Goal: Task Accomplishment & Management: Manage account settings

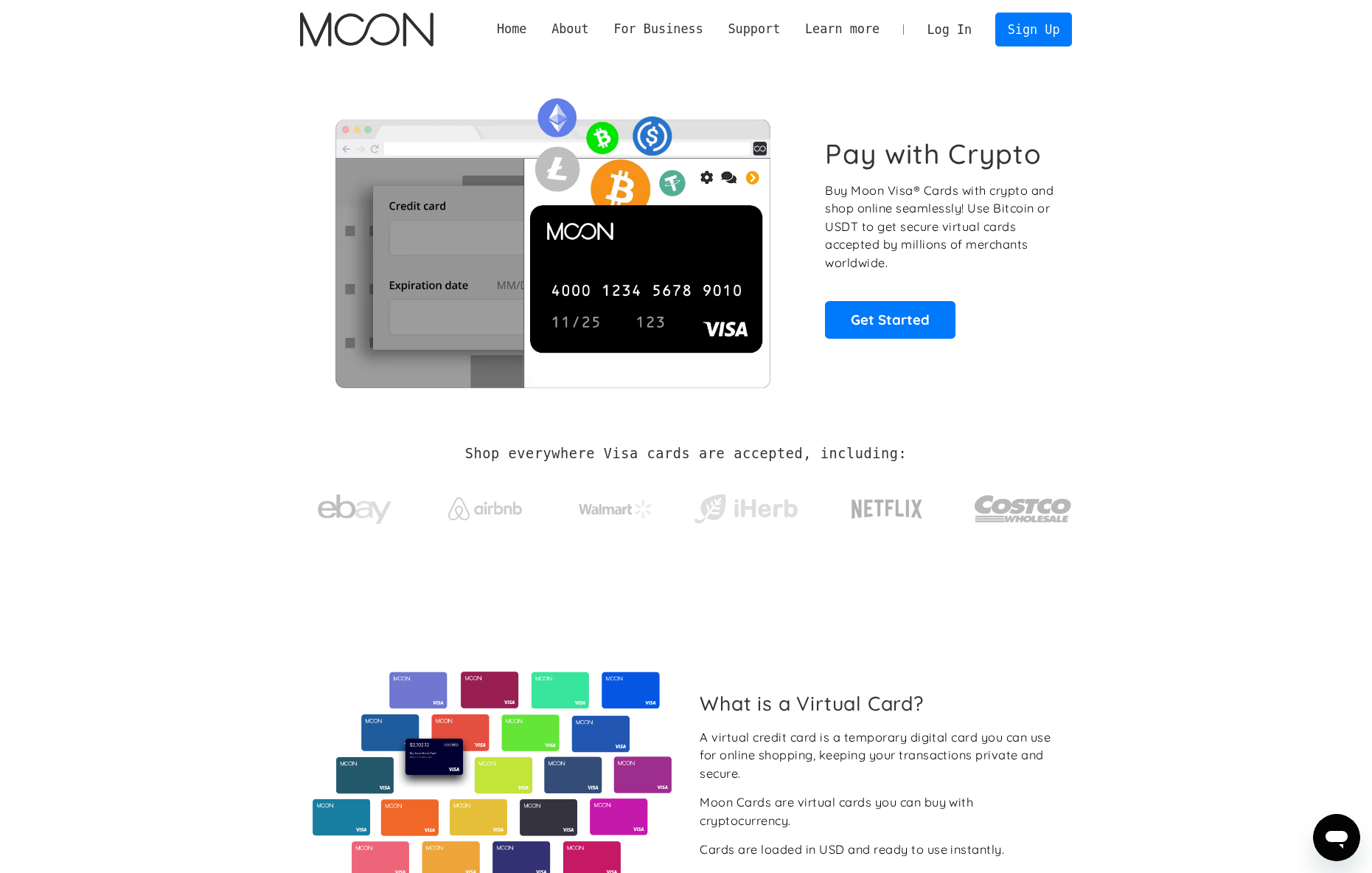
click at [959, 32] on link "Log In" at bounding box center [950, 29] width 69 height 32
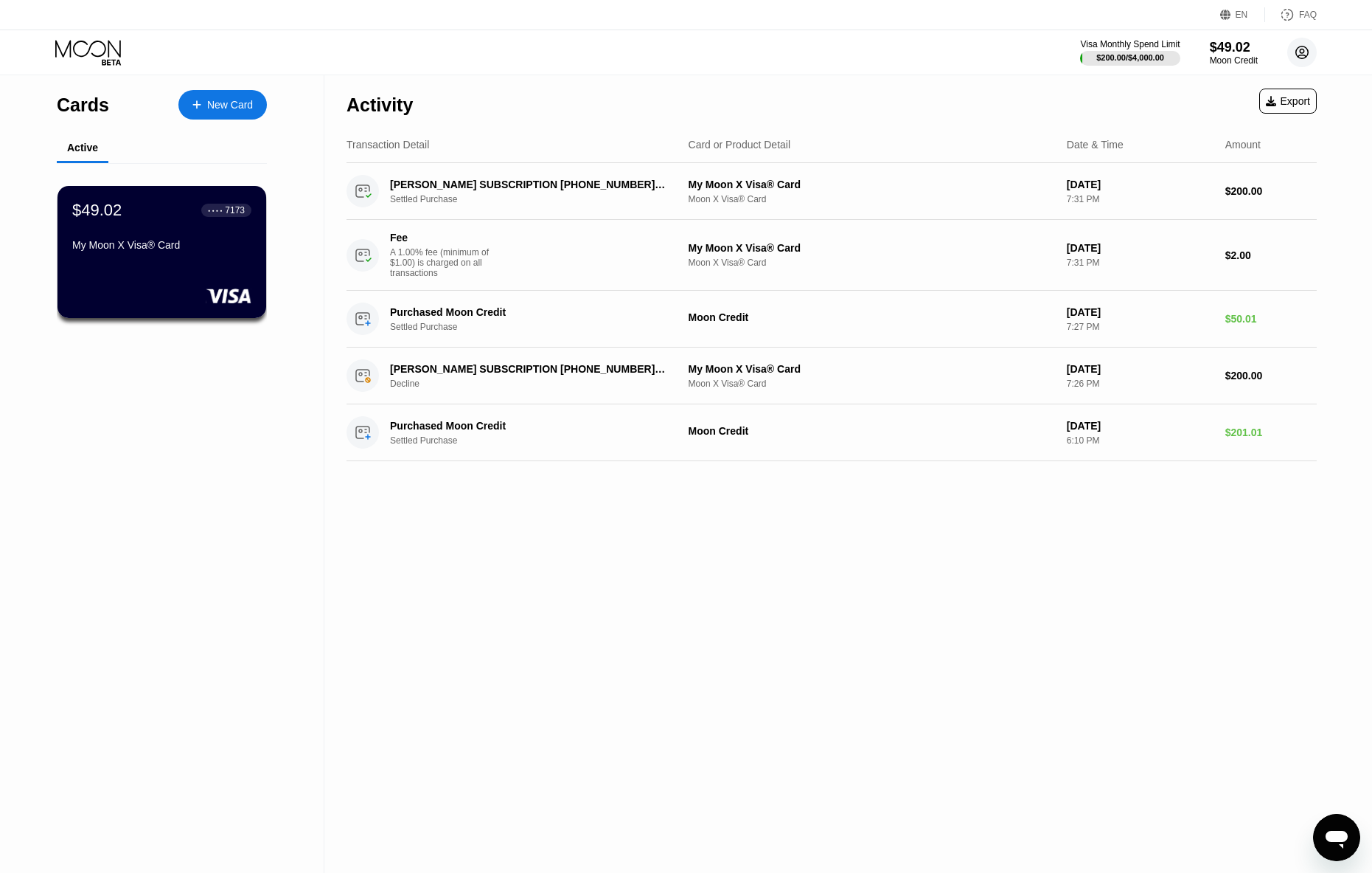
click at [1303, 45] on icon at bounding box center [1302, 52] width 29 height 29
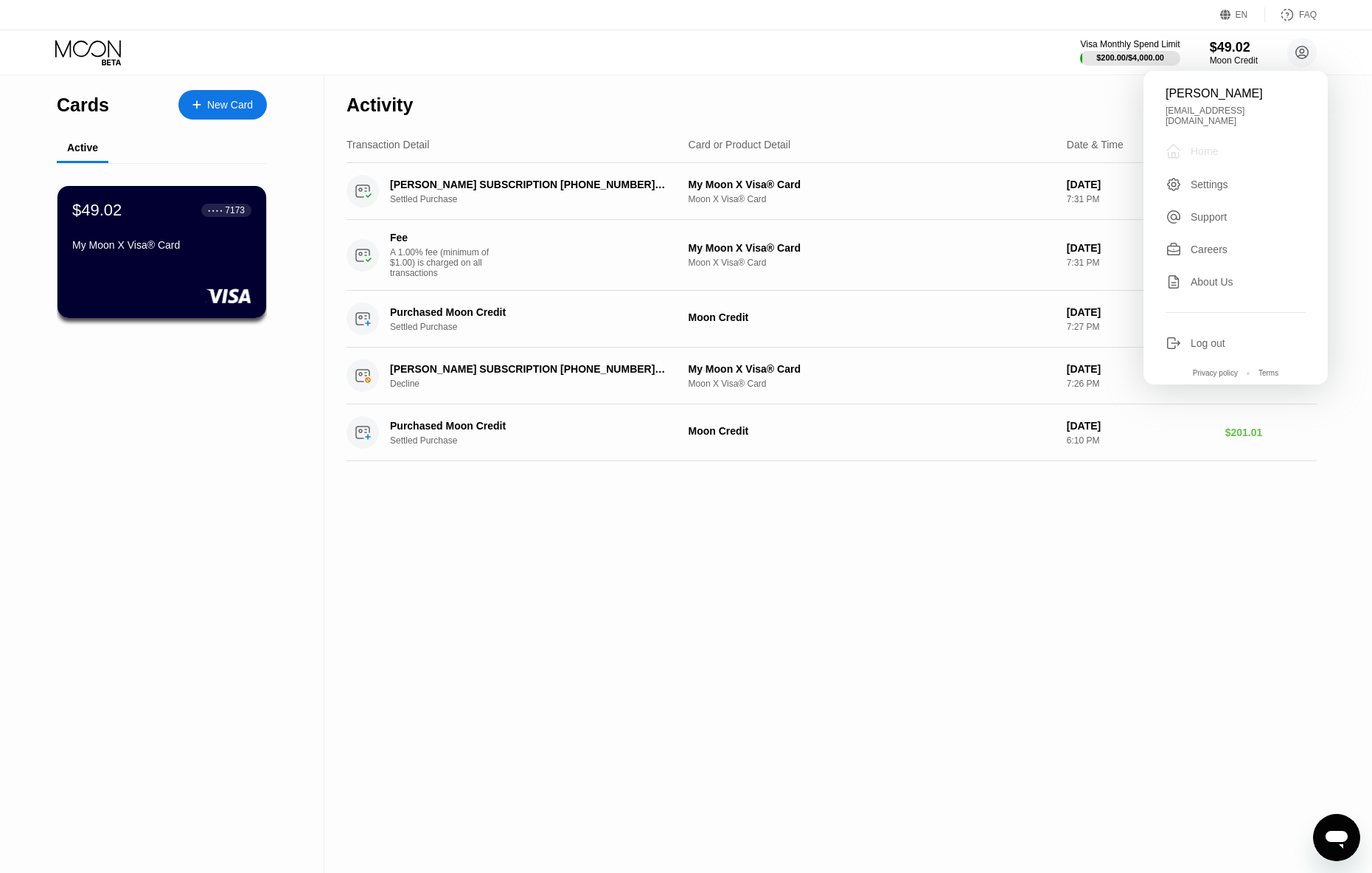
click at [1208, 146] on div "Home" at bounding box center [1204, 151] width 27 height 12
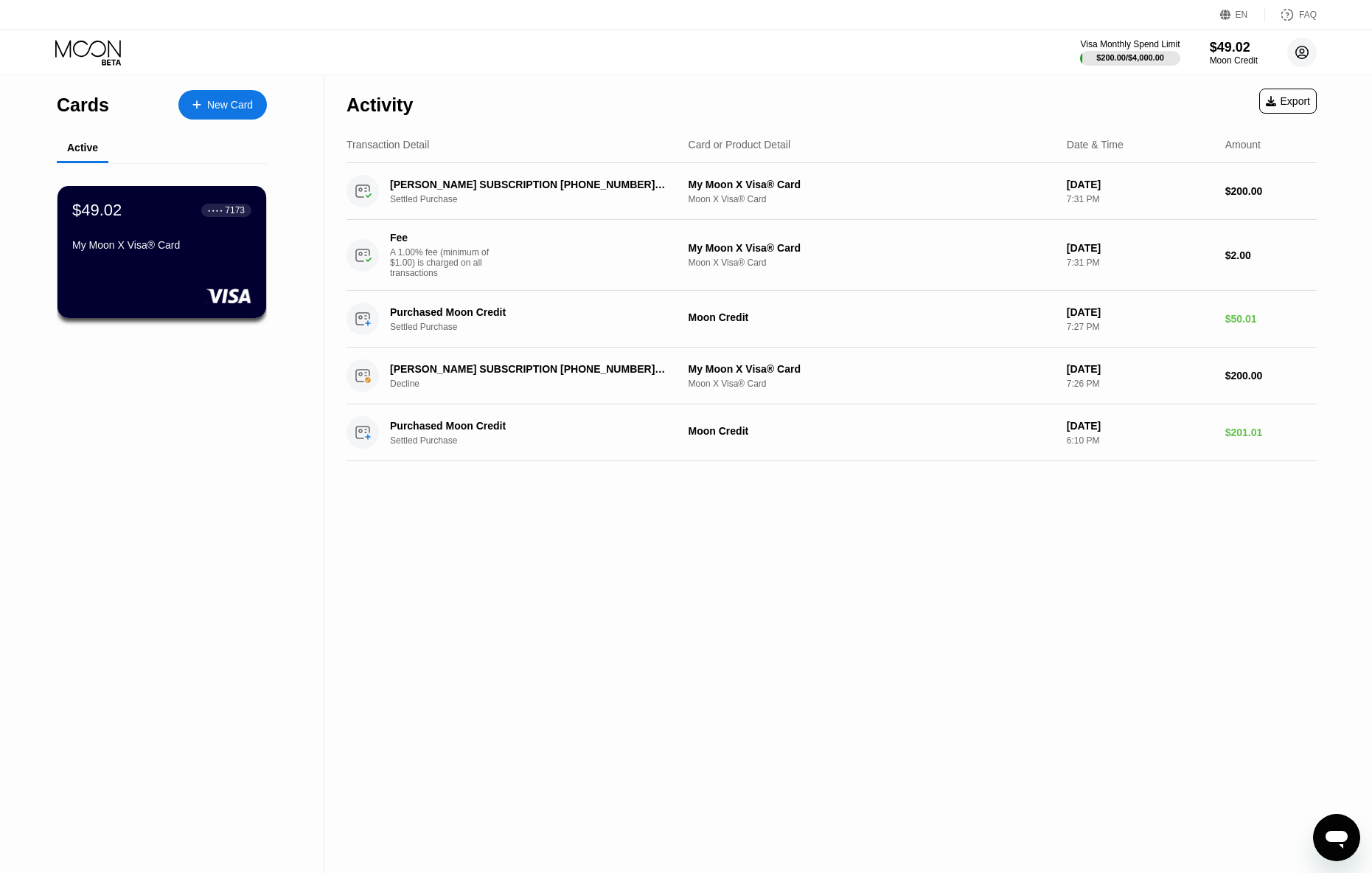
click at [1306, 56] on icon at bounding box center [1302, 52] width 8 height 8
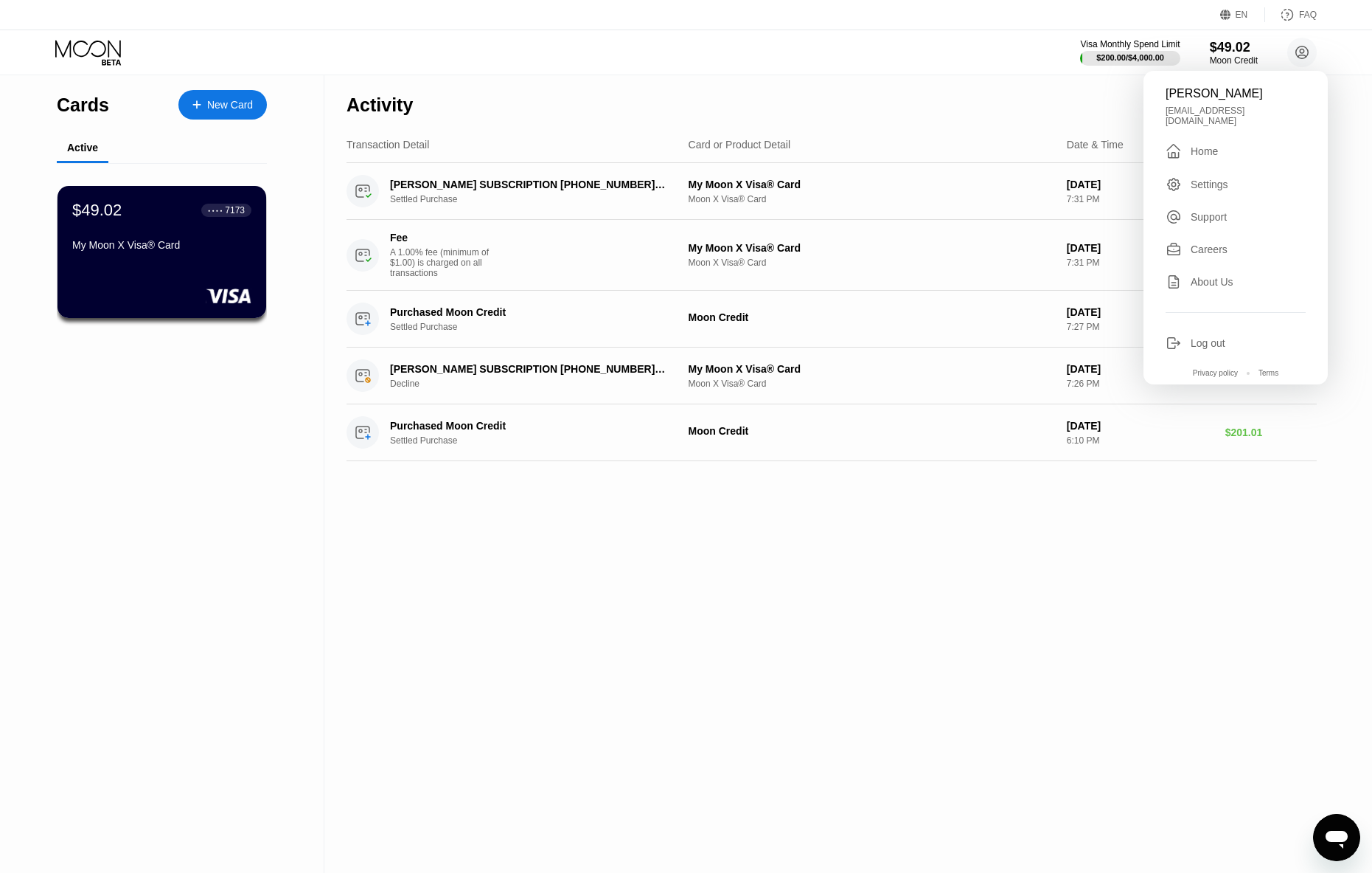
click at [1206, 166] on div "[PERSON_NAME] [EMAIL_ADDRESS][PERSON_NAME][DOMAIN_NAME]  Home Settings Support…" at bounding box center [1236, 227] width 185 height 313
click at [1206, 179] on div "Settings" at bounding box center [1210, 184] width 38 height 12
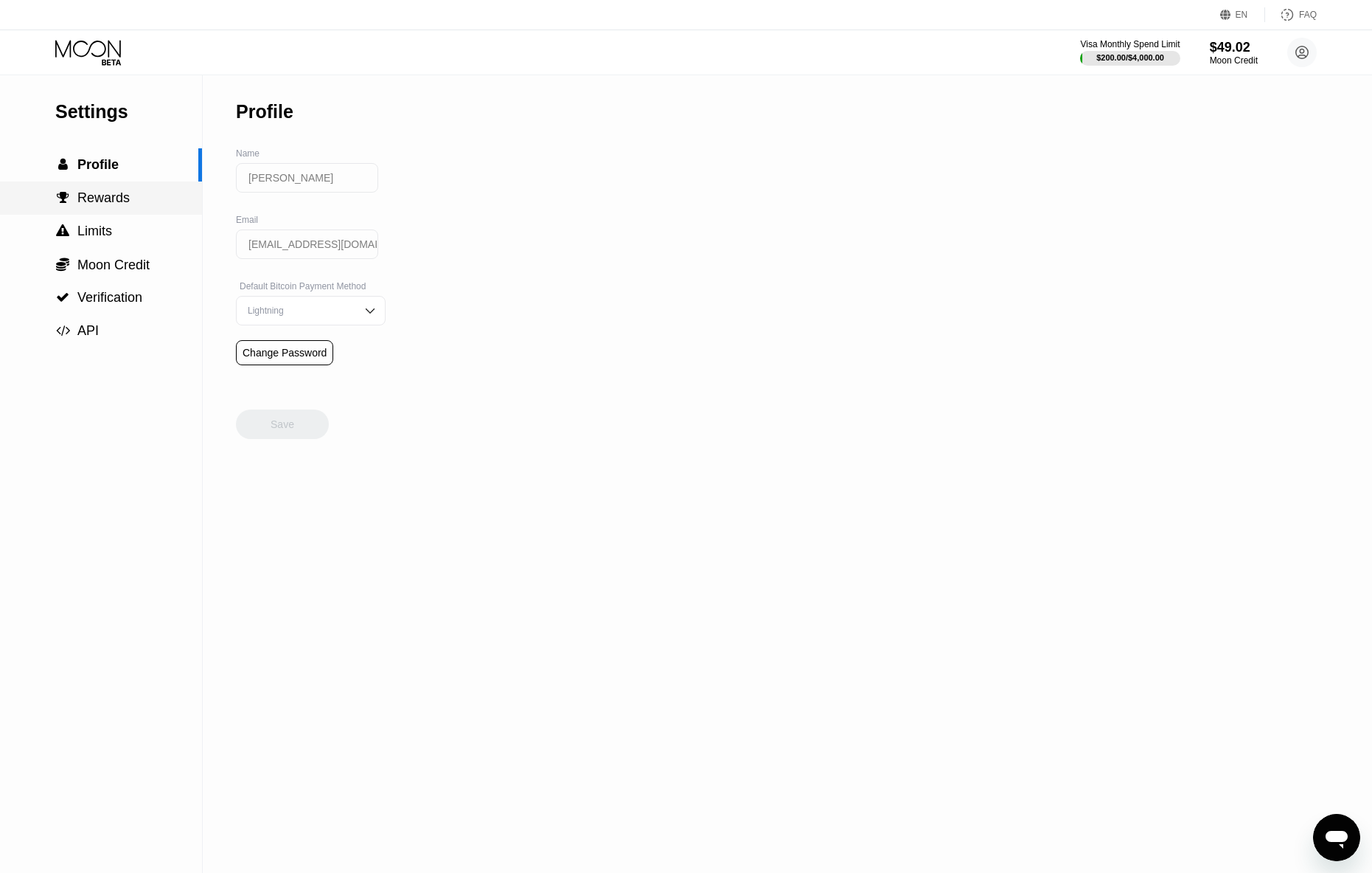
click at [112, 196] on span "Rewards" at bounding box center [104, 197] width 52 height 15
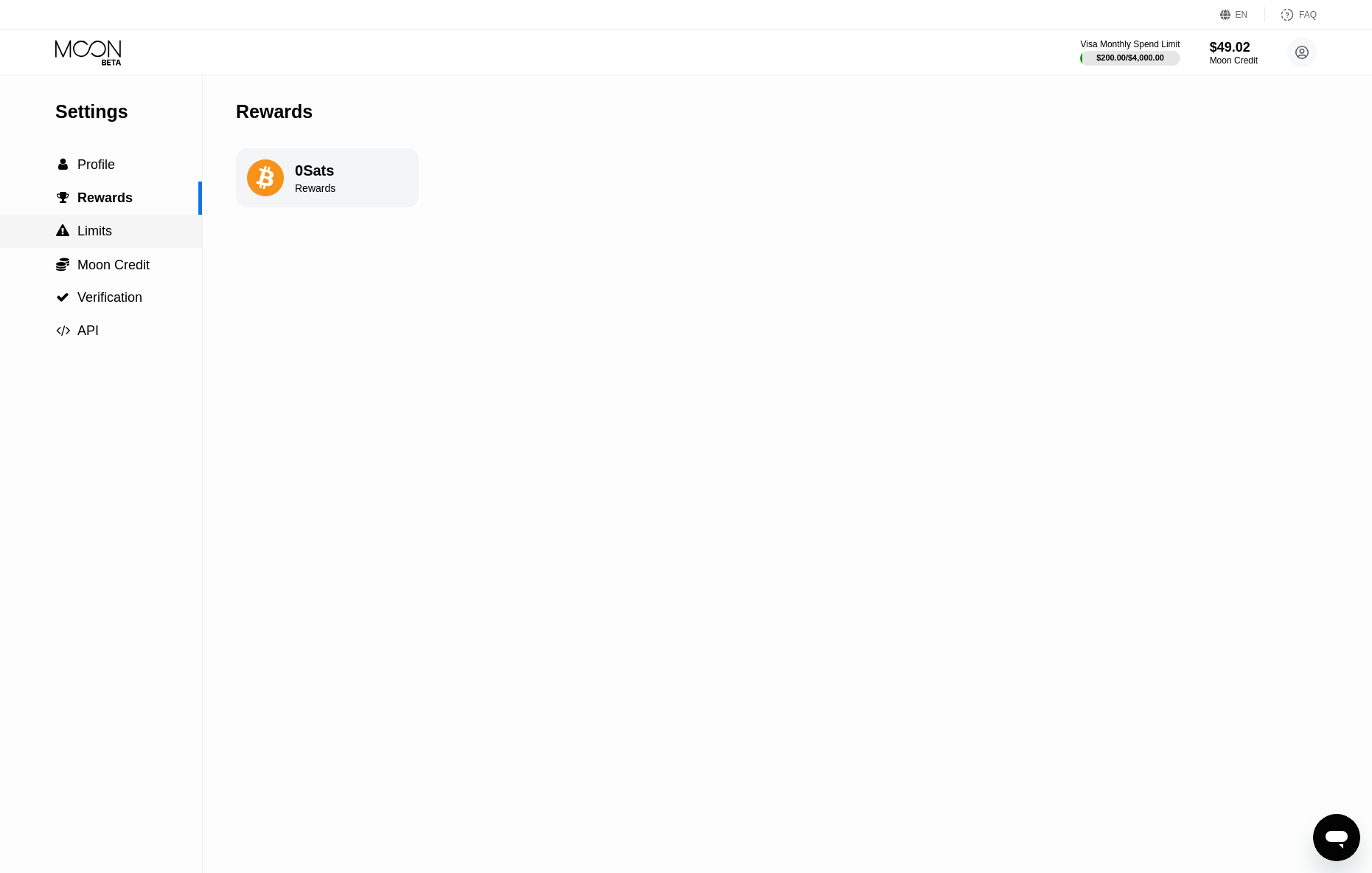
click at [115, 227] on div " Limits" at bounding box center [101, 231] width 202 height 15
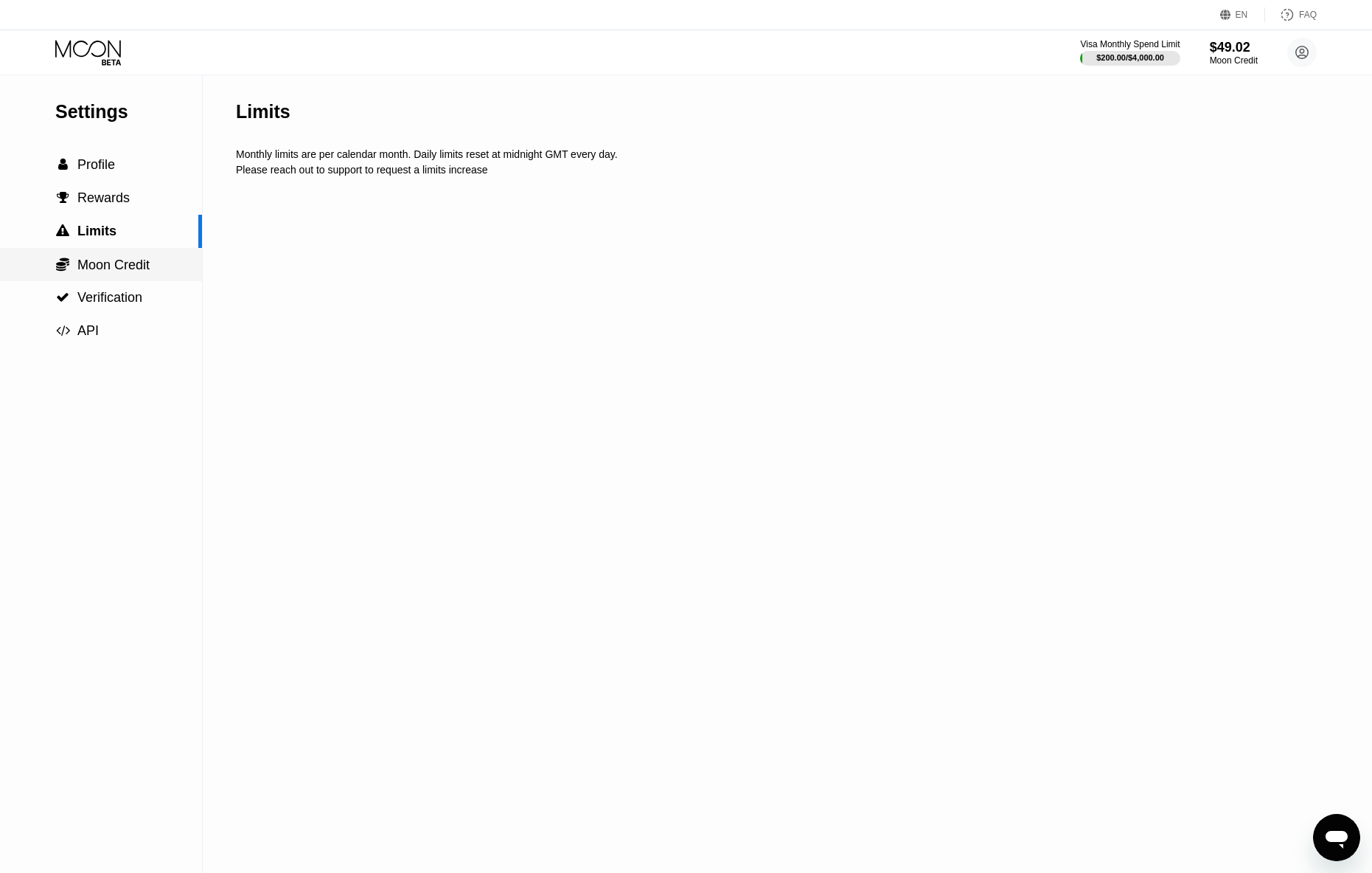
click at [115, 261] on span "Moon Credit" at bounding box center [114, 264] width 72 height 15
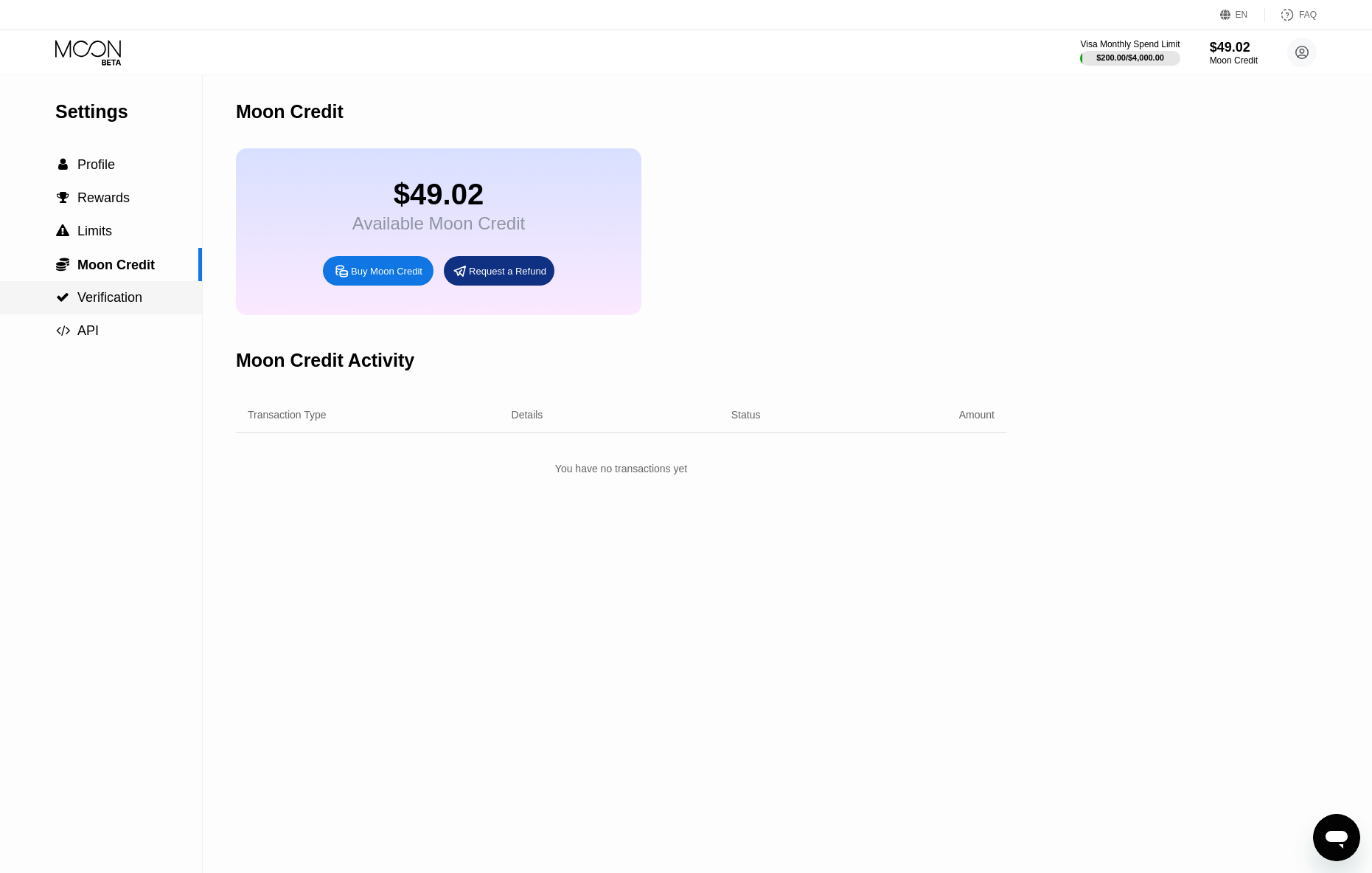
click at [117, 290] on span "Verification" at bounding box center [110, 297] width 65 height 15
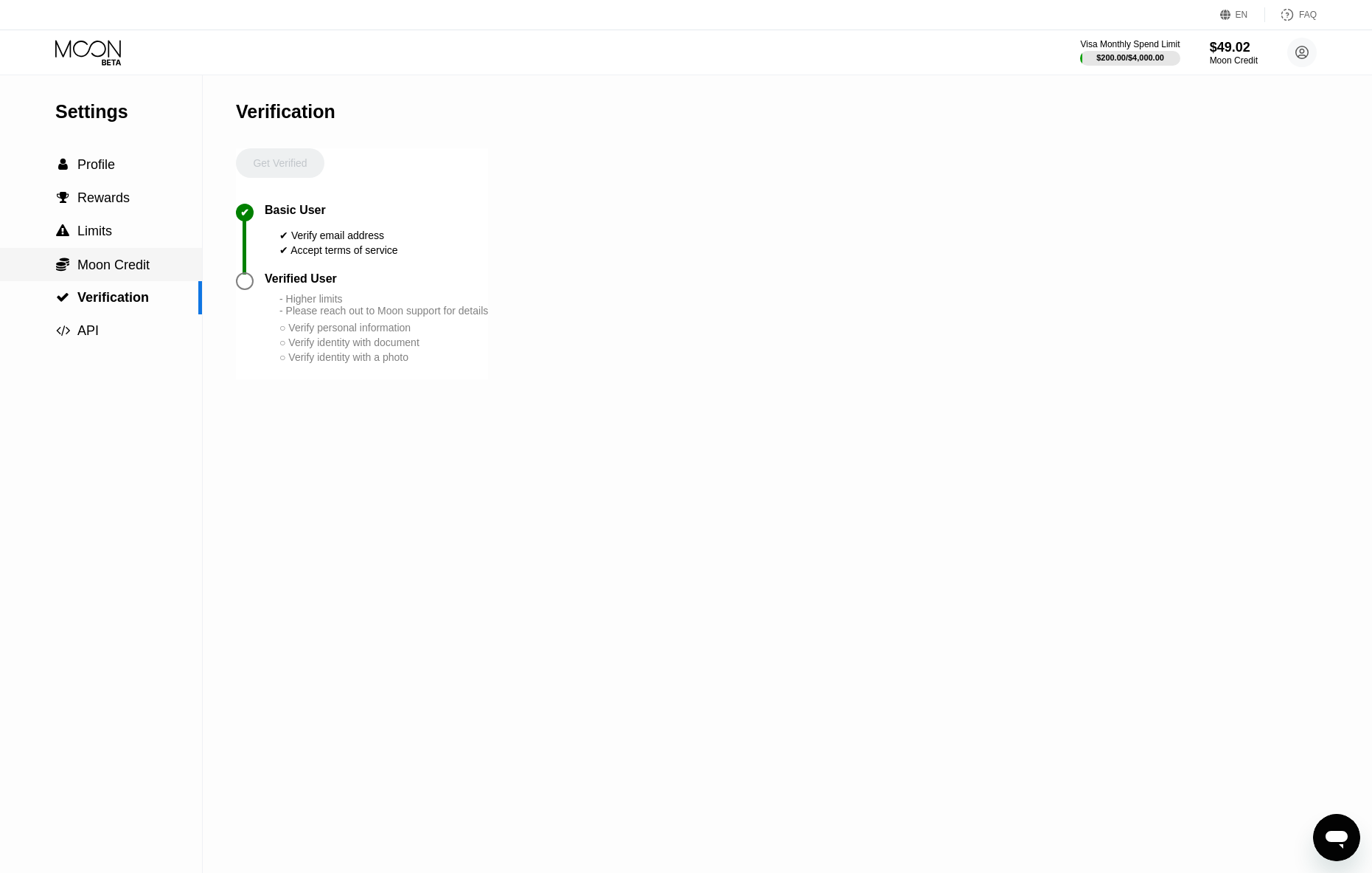
click at [111, 273] on div " Moon Credit" at bounding box center [101, 264] width 202 height 33
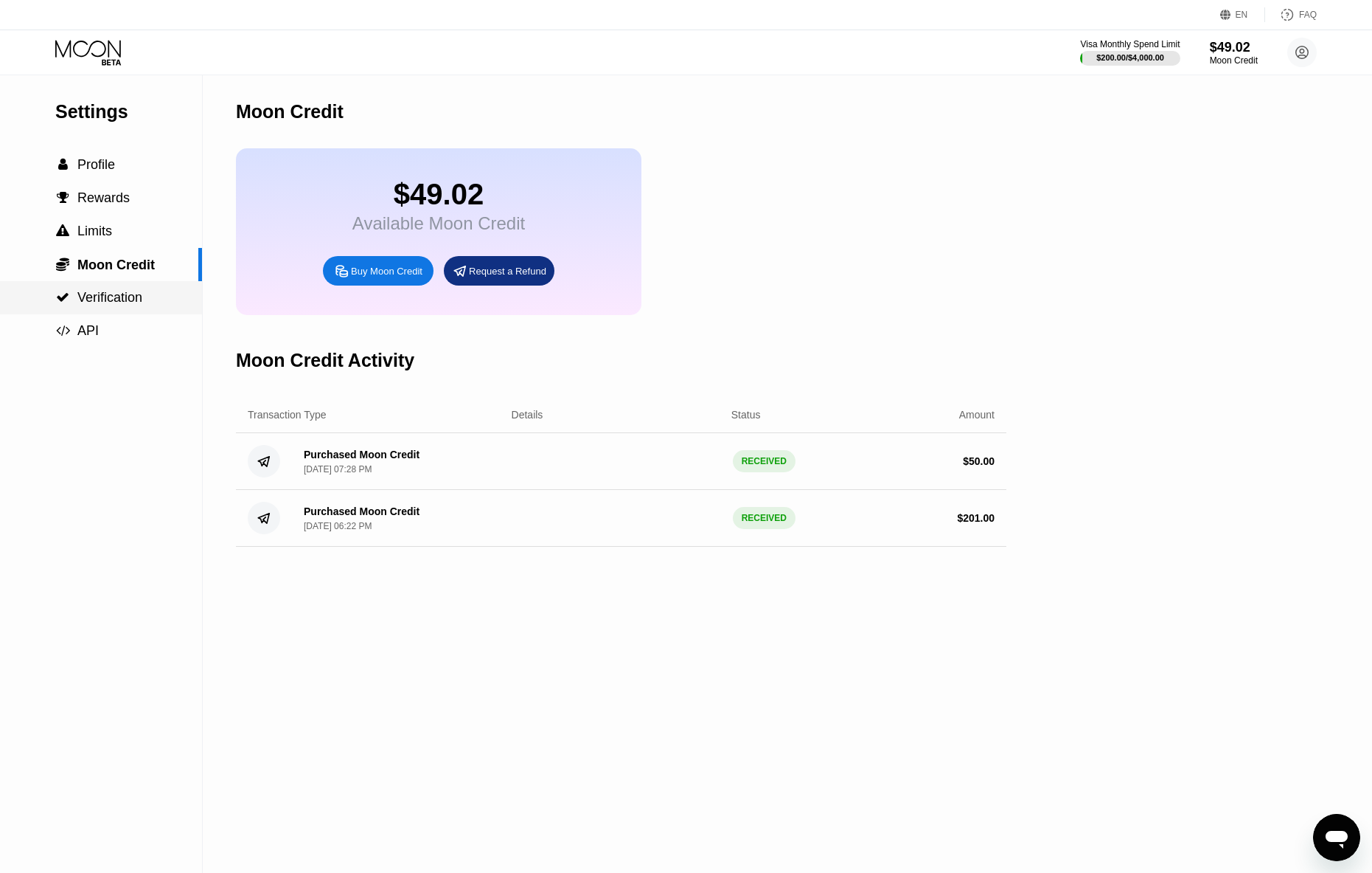
click at [116, 294] on span "Verification" at bounding box center [110, 297] width 65 height 15
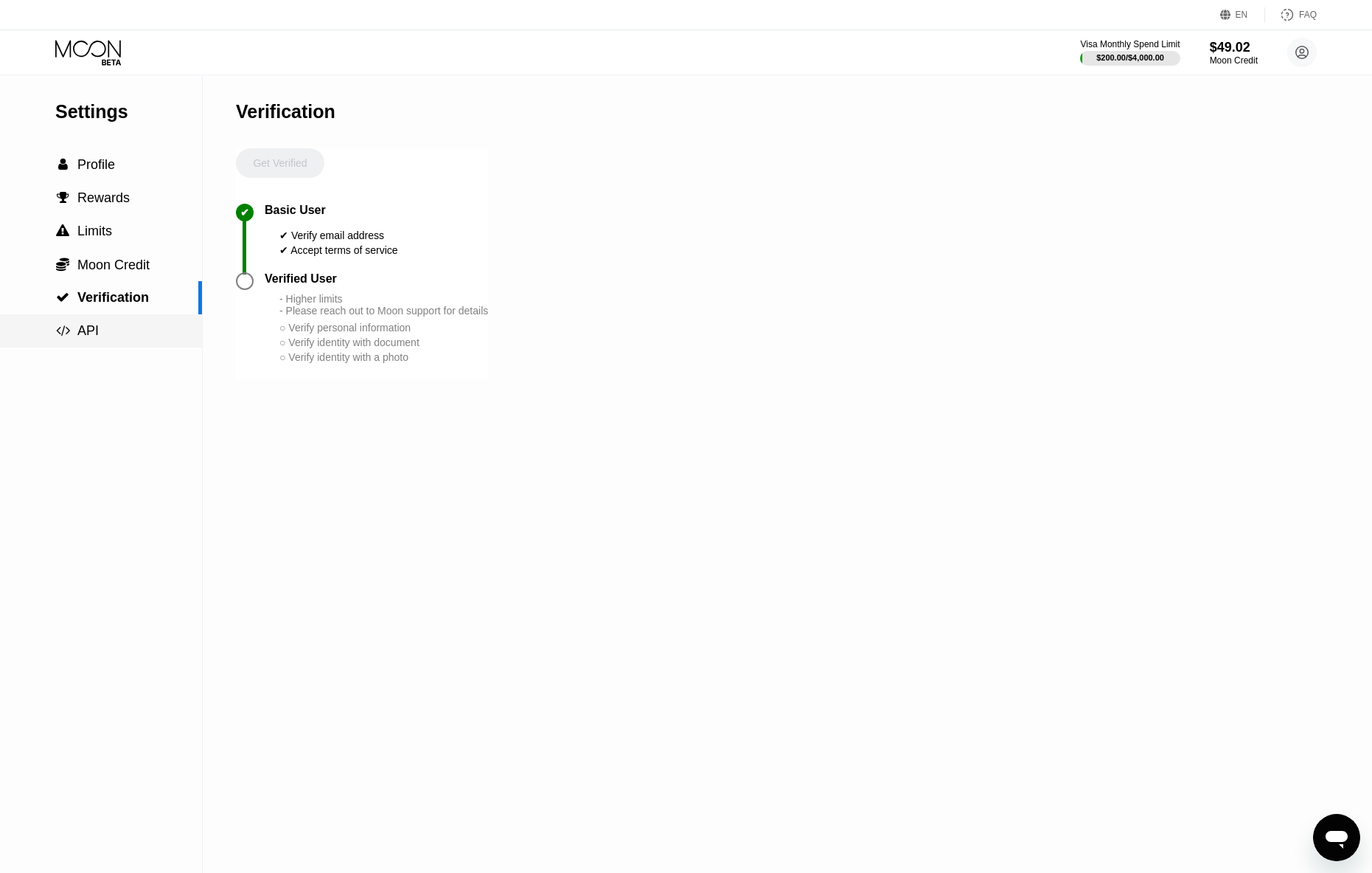
click at [89, 330] on span "API" at bounding box center [88, 330] width 22 height 15
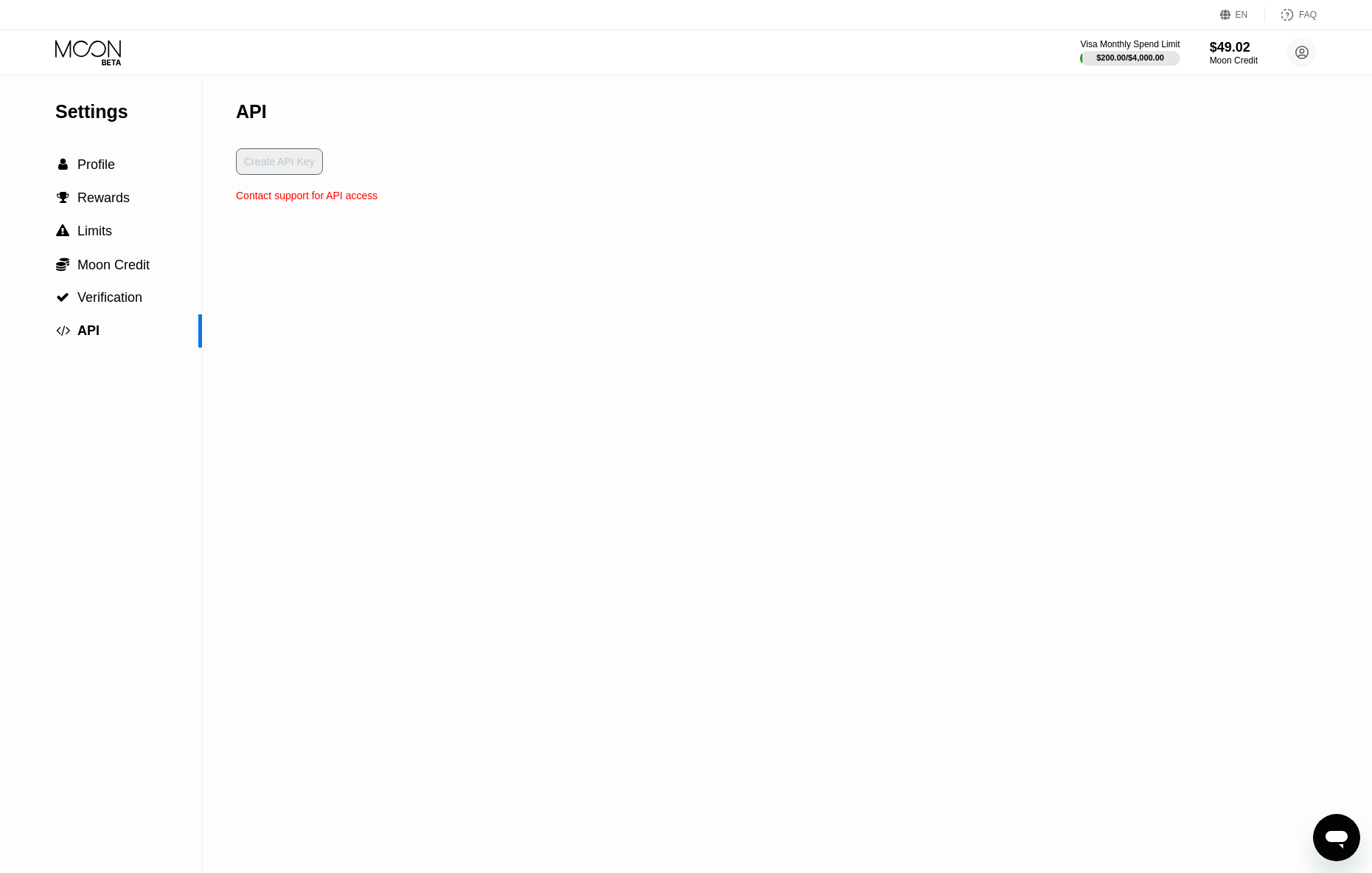
click at [320, 157] on div "Create API Key" at bounding box center [307, 169] width 142 height 42
click at [1304, 52] on circle at bounding box center [1302, 52] width 29 height 29
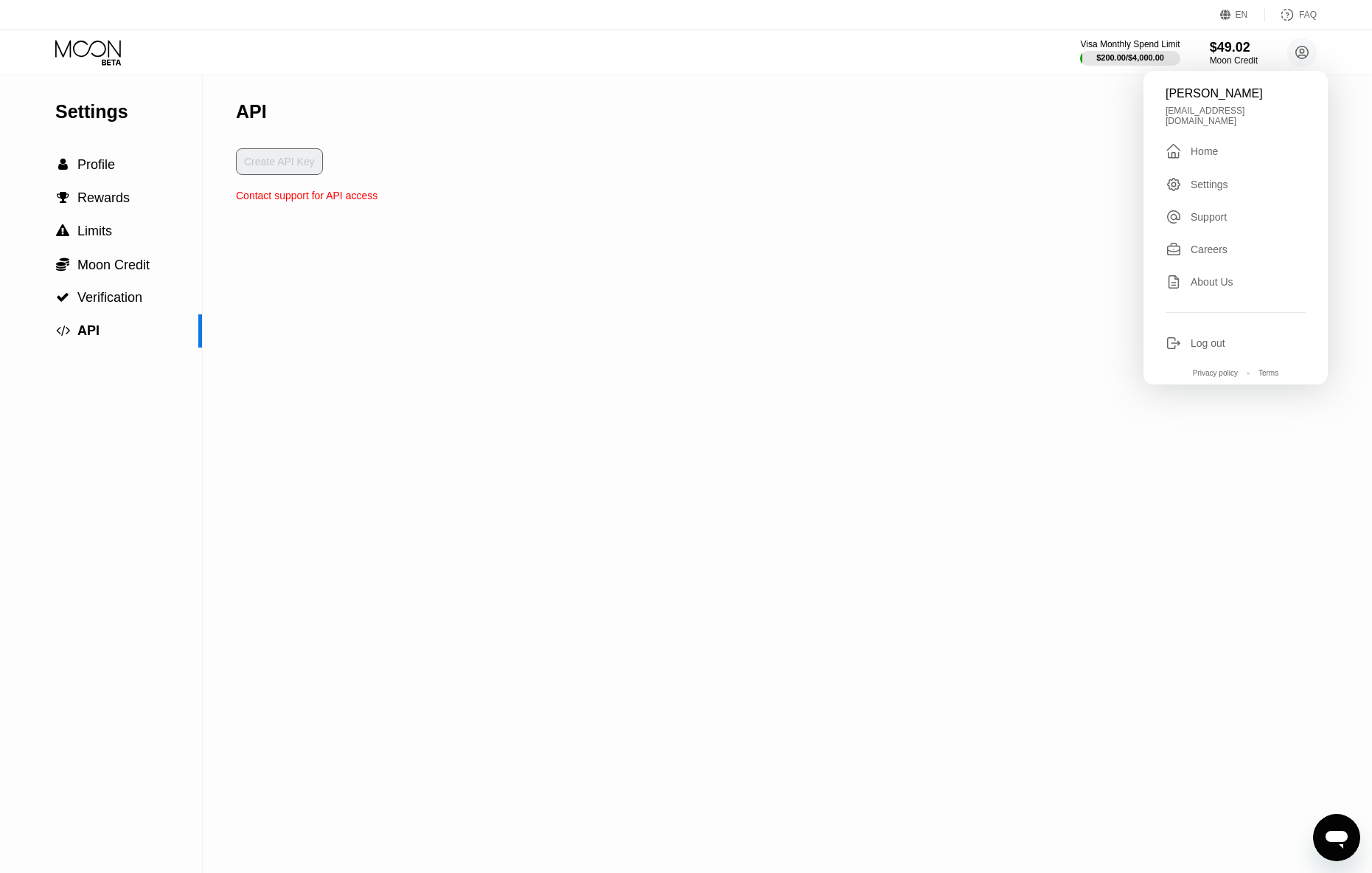
click at [1065, 249] on div "Settings  Profile  Rewards  Limits  Moon Credit  Verification  API API Cr…" at bounding box center [686, 474] width 1372 height 798
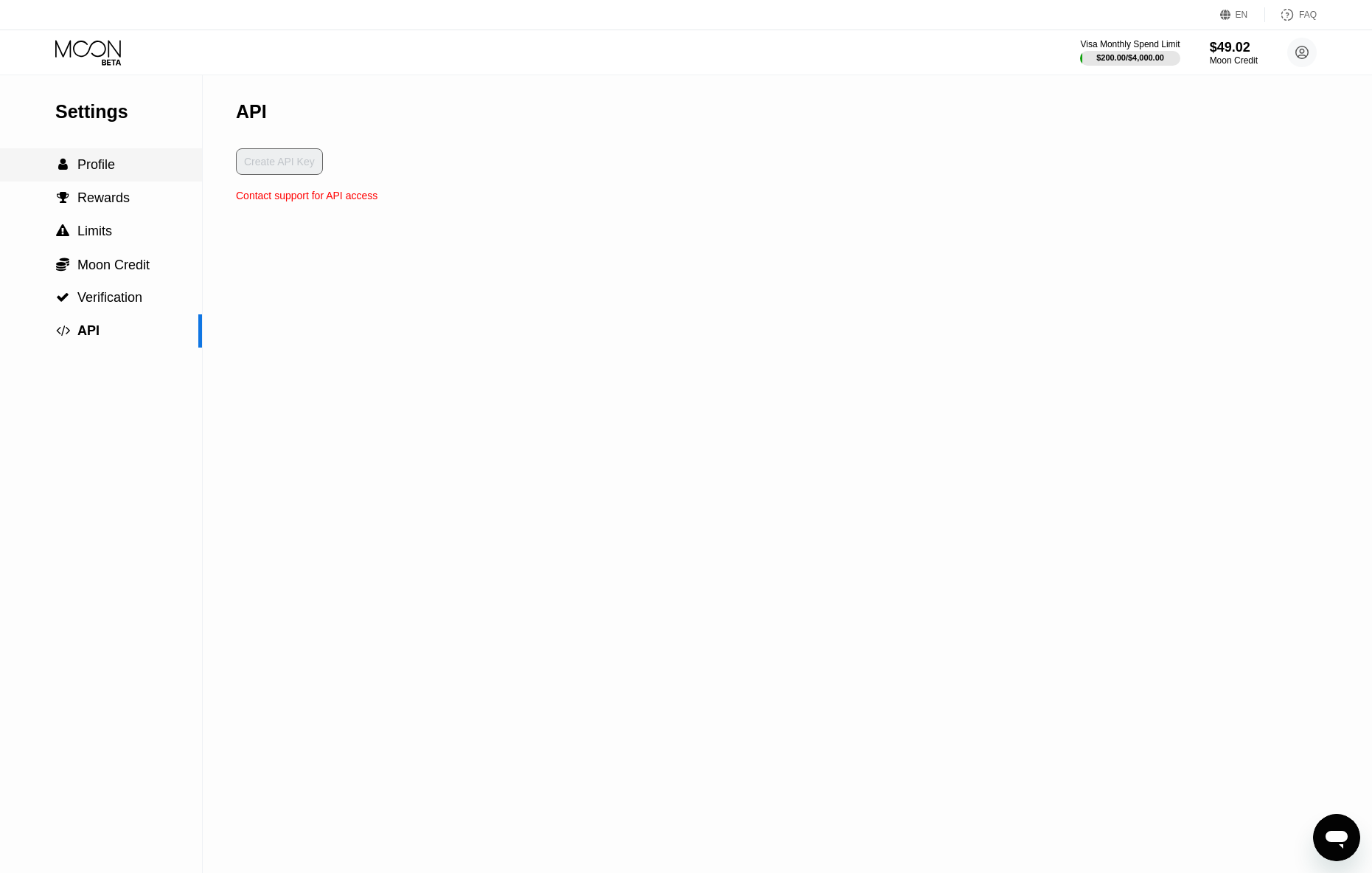
click at [82, 155] on div " Profile" at bounding box center [101, 165] width 202 height 33
